Goal: Task Accomplishment & Management: Use online tool/utility

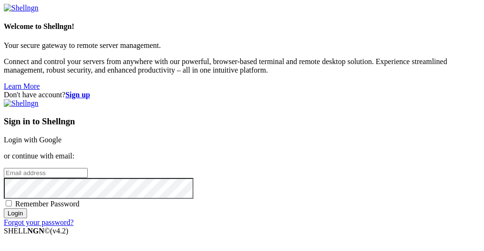
click at [90, 90] on strong "Sign up" at bounding box center [77, 94] width 25 height 8
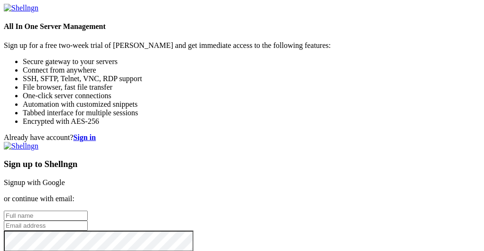
click at [88, 210] on input "text" at bounding box center [46, 215] width 84 height 10
type input "B"
type input "f"
type input "Floxy Nox"
type input "[EMAIL_ADDRESS][DOMAIN_NAME]"
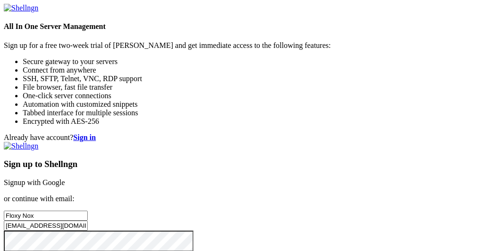
scroll to position [9, 0]
click at [214, 133] on div "Already have account? Sign in Sign up to Shellngn Signup with Google or continu…" at bounding box center [242, 216] width 476 height 167
click at [216, 133] on div "Already have account? Sign in Sign up to Shellngn Signup with Google or continu…" at bounding box center [242, 216] width 476 height 167
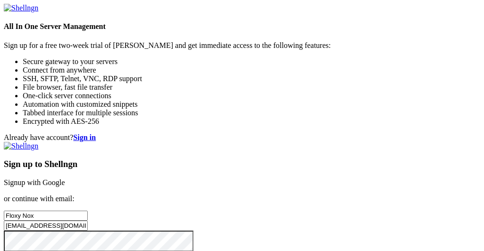
checkbox input "true"
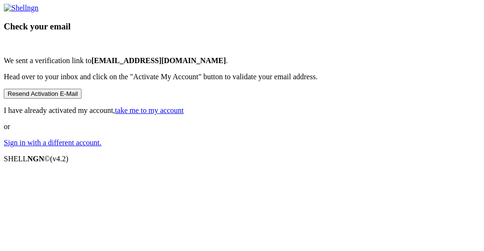
scroll to position [86, 0]
click at [184, 114] on link "take me to my account" at bounding box center [149, 110] width 69 height 8
click at [101, 146] on link "Sign in with a different account." at bounding box center [53, 142] width 98 height 8
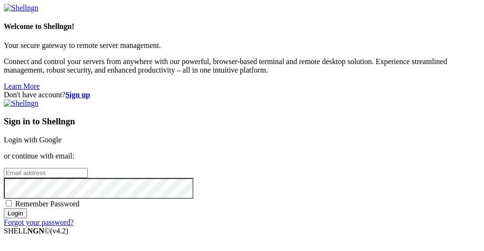
click at [447, 90] on div "Don't have account? Sign up" at bounding box center [242, 94] width 476 height 9
click at [90, 90] on strong "Sign up" at bounding box center [77, 94] width 25 height 8
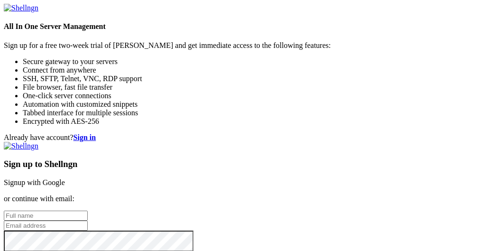
click at [88, 210] on input "text" at bounding box center [46, 215] width 84 height 10
type input "Floxy Nox"
type input "[EMAIL_ADDRESS][DOMAIN_NAME]"
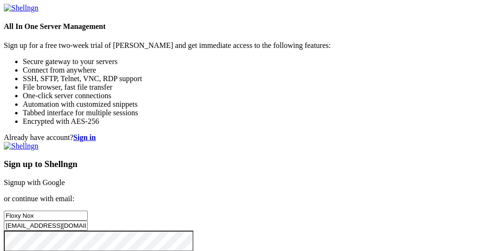
checkbox input "true"
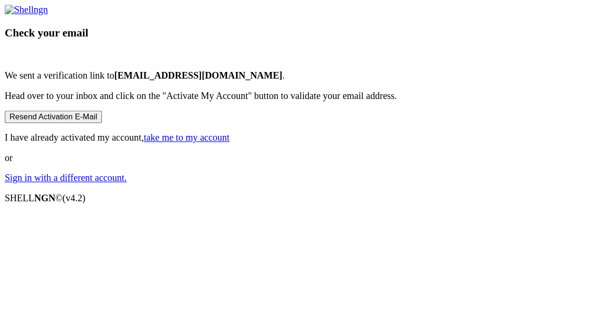
scroll to position [34, 0]
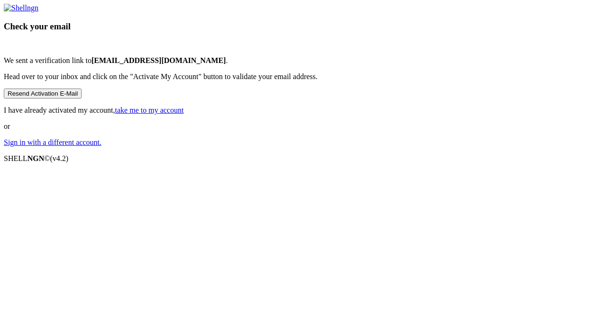
click at [300, 147] on div "Check your email We sent a verification link to [EMAIL_ADDRESS][DOMAIN_NAME] . …" at bounding box center [302, 75] width 597 height 143
drag, startPoint x: 300, startPoint y: 218, endPoint x: 299, endPoint y: 199, distance: 19.0
click at [81, 99] on button "Resend Activation E-Mail" at bounding box center [43, 94] width 78 height 10
click at [101, 146] on link "Sign in with a different account." at bounding box center [53, 142] width 98 height 8
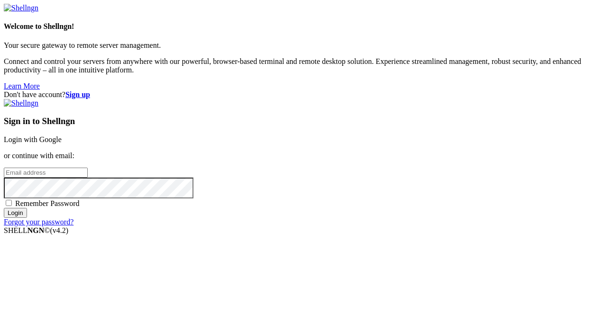
click at [88, 168] on input "email" at bounding box center [46, 173] width 84 height 10
paste input "[EMAIL_ADDRESS][DOMAIN_NAME]"
drag, startPoint x: 406, startPoint y: 154, endPoint x: 229, endPoint y: 149, distance: 176.8
click at [229, 149] on div "Don't have account? Sign up Sign in to Shellngn Login with Google or continue w…" at bounding box center [302, 158] width 597 height 136
type input "f"
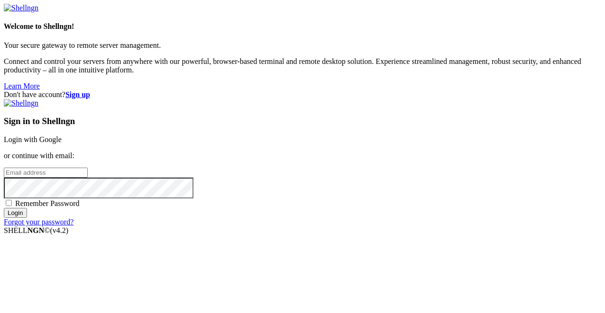
click at [90, 90] on strong "Sign up" at bounding box center [77, 94] width 25 height 8
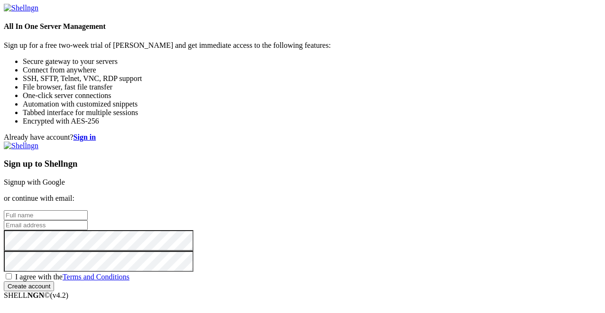
click at [88, 210] on input "text" at bounding box center [46, 215] width 84 height 10
type input "loli3000183@g"
type input "Floxy"
type input "b"
type input "[PERSON_NAME]"
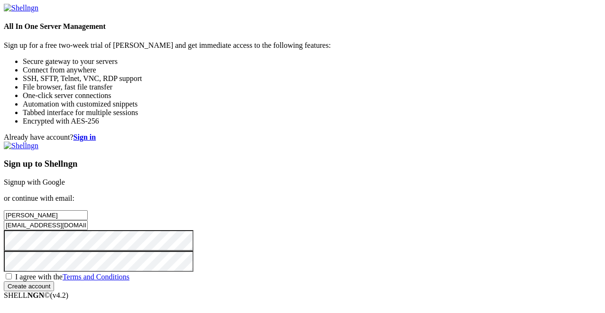
type input "[EMAIL_ADDRESS][DOMAIN_NAME]"
drag, startPoint x: 289, startPoint y: 262, endPoint x: 296, endPoint y: 257, distance: 8.9
click at [290, 261] on div "Already have account? Sign in Sign up to Shellngn Signup with Google or continu…" at bounding box center [302, 212] width 597 height 158
click at [129, 273] on span "I agree with the Terms and Conditions" at bounding box center [72, 277] width 114 height 8
click at [12, 273] on input "I agree with the Terms and Conditions" at bounding box center [9, 276] width 6 height 6
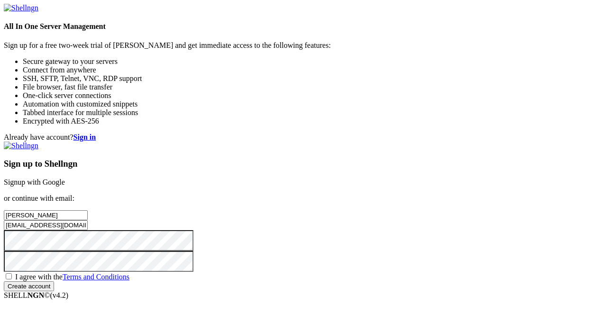
checkbox input "true"
click at [54, 291] on input "Create account" at bounding box center [29, 286] width 50 height 10
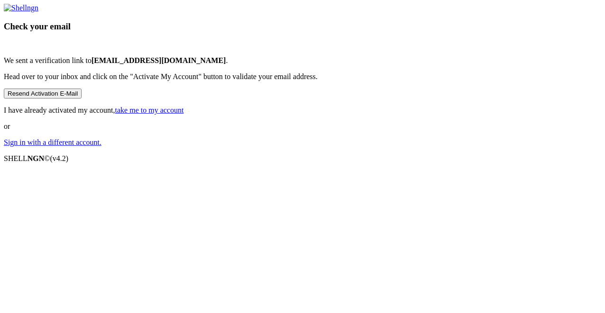
scroll to position [24, 0]
click at [184, 114] on link "take me to my account" at bounding box center [149, 110] width 69 height 8
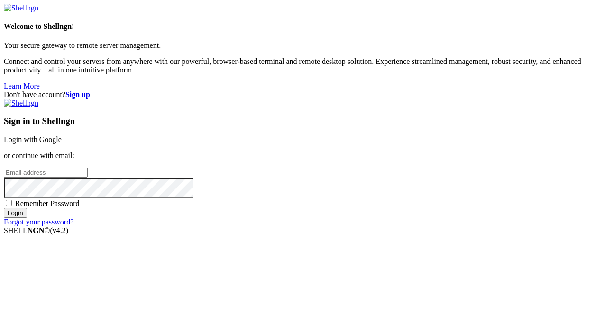
click at [88, 168] on input "email" at bounding box center [46, 173] width 84 height 10
type input "[EMAIL_ADDRESS][DOMAIN_NAME]"
click at [4, 208] on input "Login" at bounding box center [15, 213] width 23 height 10
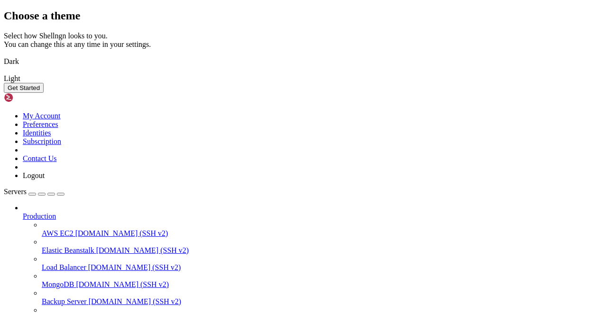
click at [4, 55] on img at bounding box center [4, 55] width 0 height 0
click at [44, 93] on button "Get Started" at bounding box center [24, 88] width 40 height 10
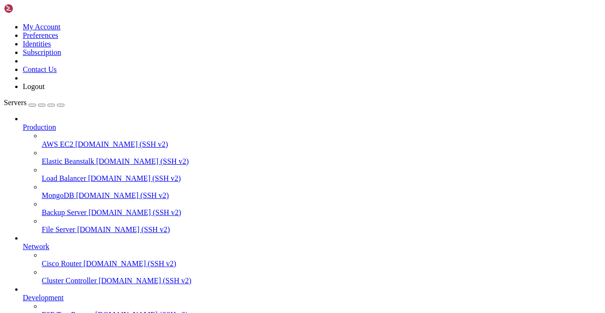
click at [34, 123] on span "Production" at bounding box center [39, 127] width 33 height 8
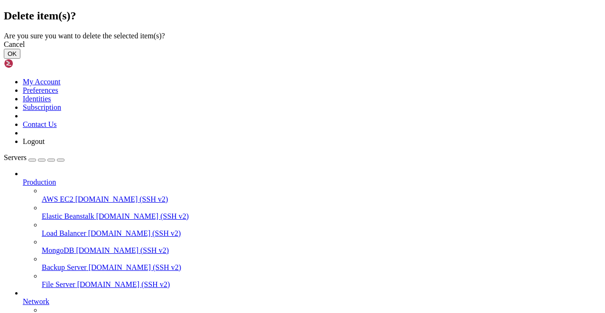
click at [20, 59] on button "OK" at bounding box center [12, 54] width 17 height 10
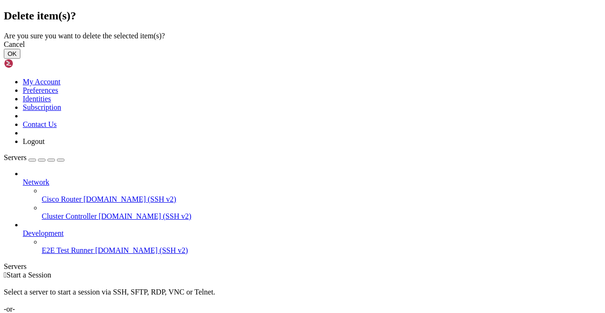
click at [20, 59] on button "OK" at bounding box center [12, 54] width 17 height 10
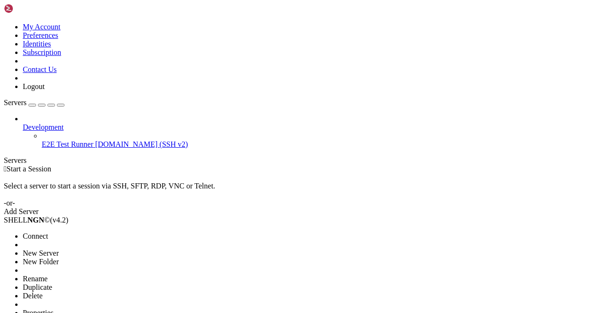
click at [87, 292] on li "Delete" at bounding box center [66, 296] width 86 height 9
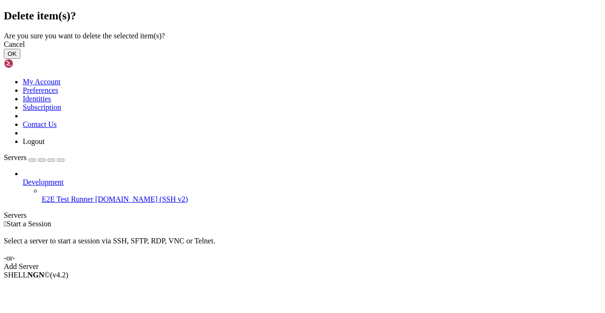
click at [20, 59] on button "OK" at bounding box center [12, 54] width 17 height 10
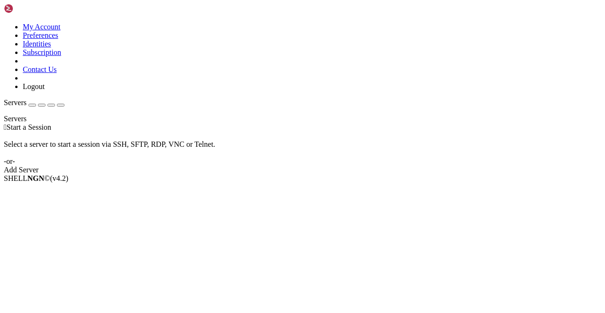
click at [364, 166] on link "Add Server" at bounding box center [302, 170] width 597 height 9
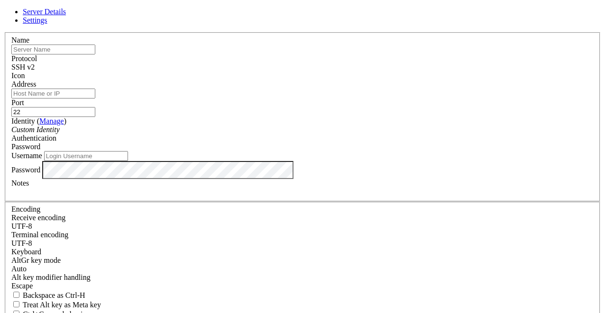
click at [95, 54] on input "text" at bounding box center [53, 50] width 84 height 10
click at [95, 99] on input "Address" at bounding box center [53, 94] width 84 height 10
paste input "vb{vIg#tLp!RQG4CMOSC:nJ(Kjr1(rbf{MpdXV9j:0weePEx2B"
type input "vb{vIg#tLp!RQG4CMOSC:nJ(Kjr1(rbf{MpdXV9j:0weePEx2B"
type input "77.90.52.53"
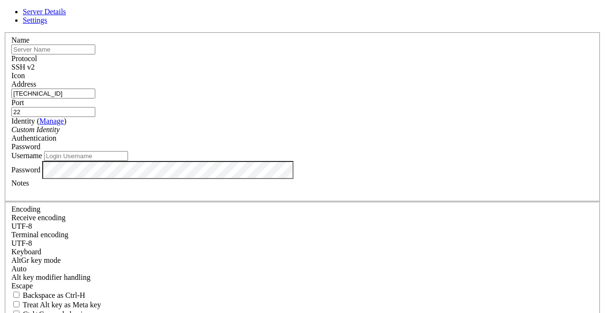
click at [218, 161] on div "Username" at bounding box center [302, 156] width 582 height 10
click at [128, 161] on input "Username" at bounding box center [86, 156] width 84 height 10
type input "root"
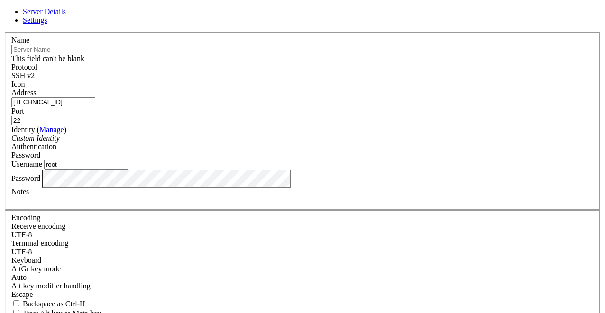
click at [95, 54] on input "text" at bounding box center [53, 50] width 84 height 10
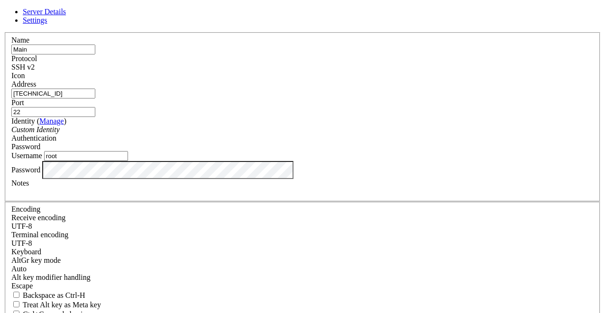
type input "Main"
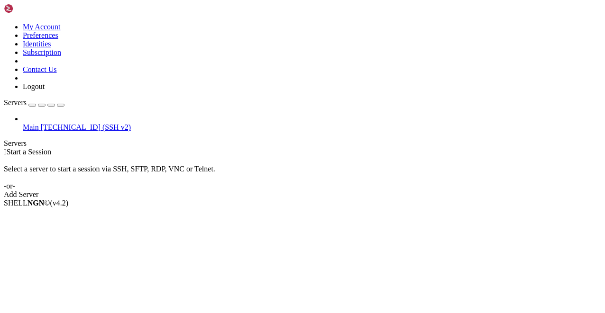
click at [36, 115] on div "Main 77.90.52.53 (SSH v2)" at bounding box center [302, 123] width 597 height 17
click at [37, 115] on div "Main 77.90.52.53 (SSH v2)" at bounding box center [302, 123] width 597 height 17
click at [41, 123] on span "77.90.52.53 (SSH v2)" at bounding box center [86, 127] width 90 height 8
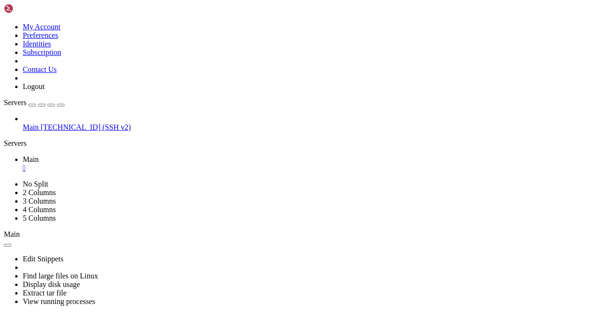
scroll to position [2610, 0]
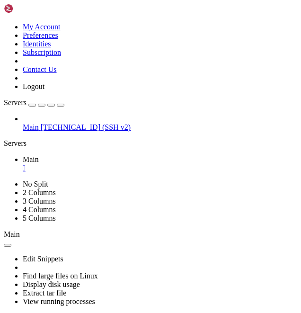
scroll to position [8, 0]
drag, startPoint x: 118, startPoint y: 129, endPoint x: 19, endPoint y: 89, distance: 107.3
click at [21, 120] on div "My Account Preferences Identities Subscription Contact Us Logout Servers Main 7…" at bounding box center [151, 168] width 294 height 328
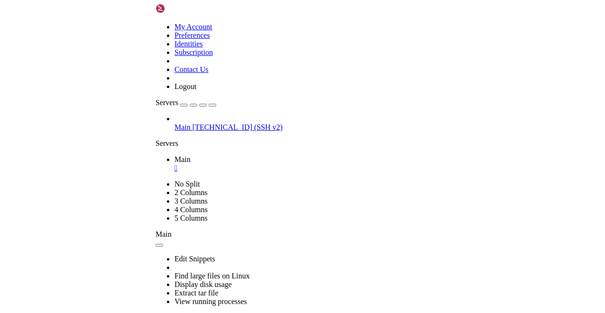
scroll to position [185, 0]
